Goal: Navigation & Orientation: Go to known website

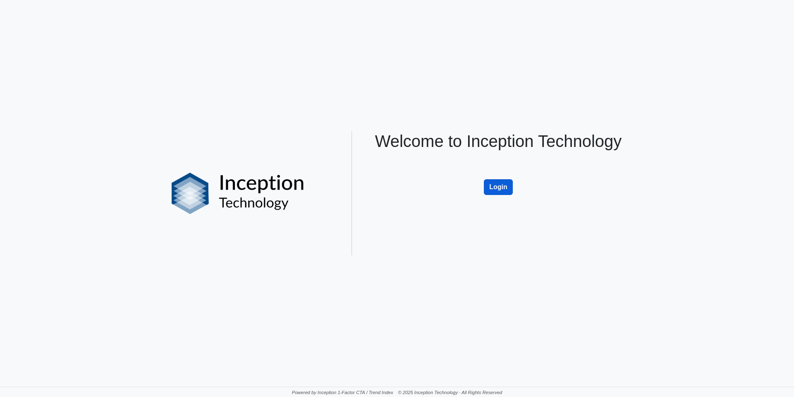
click at [494, 190] on button "Login" at bounding box center [498, 187] width 29 height 16
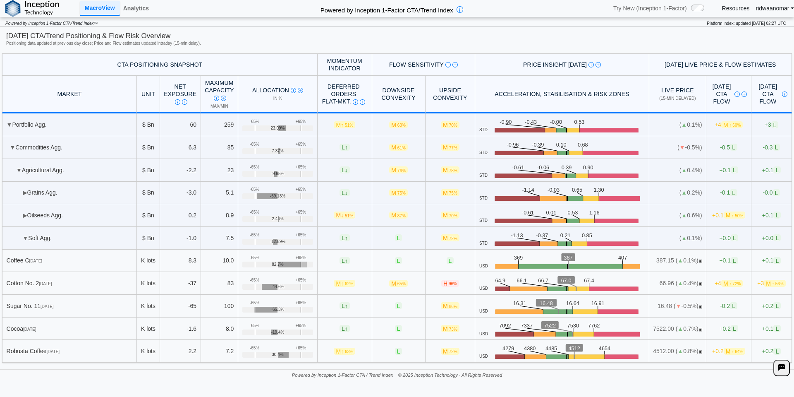
scroll to position [124, 0]
